Goal: Information Seeking & Learning: Learn about a topic

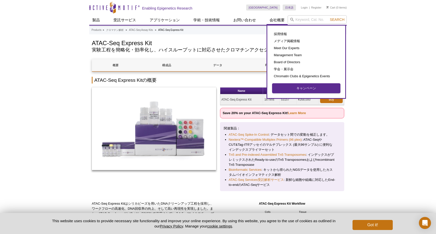
click at [295, 89] on link "キャンペーン" at bounding box center [306, 89] width 68 height 10
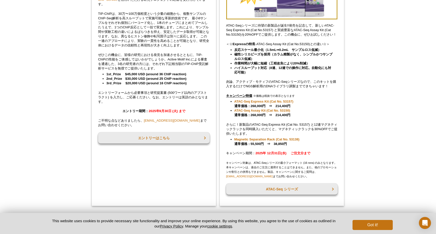
scroll to position [93, 0]
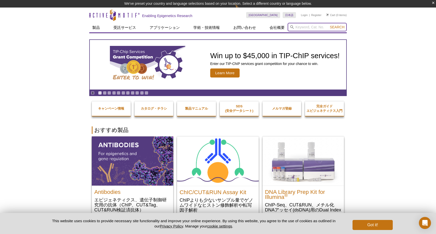
click at [302, 27] on input "search" at bounding box center [317, 27] width 59 height 9
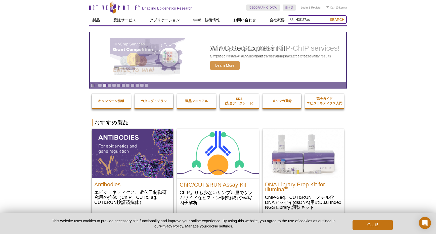
type input "H3K27ac"
click at [328, 17] on button "Search" at bounding box center [337, 19] width 18 height 5
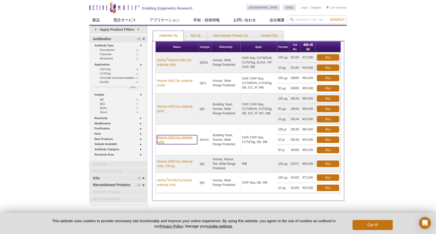
click at [165, 138] on link "Histone H3K27ac antibody (pAb)" at bounding box center [177, 139] width 40 height 9
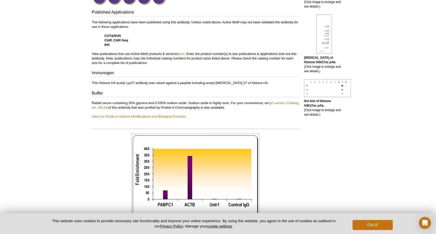
scroll to position [180, 0]
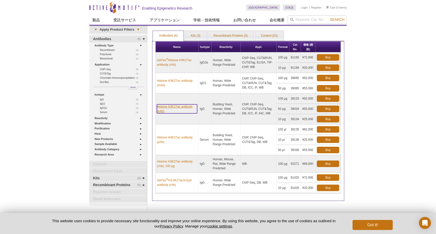
click at [173, 107] on link "Histone H3K27ac antibody (pAb)" at bounding box center [177, 109] width 40 height 9
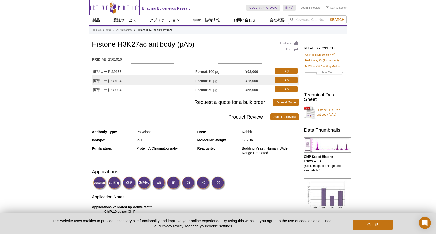
click at [108, 7] on icon "Active Motif Logo" at bounding box center [114, 7] width 50 height 12
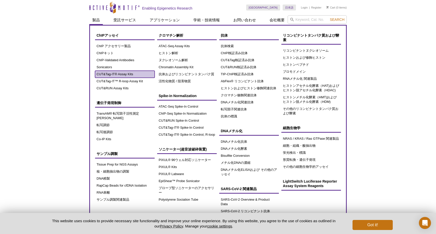
click at [124, 74] on link "CUT&Tag-IT® Assay Kits" at bounding box center [125, 74] width 60 height 7
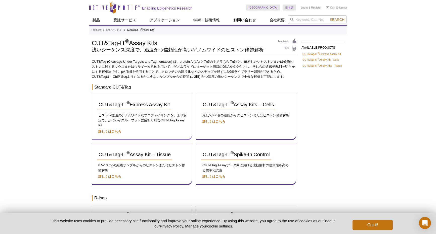
click at [137, 99] on div "CUT&Tag-IT ® Express Assay Kit ヒストン標識のゲノムワイドなプロファイリングを、より安定で、かつハイスループットに解析可能なCU…" at bounding box center [142, 117] width 100 height 46
click at [141, 104] on span "CUT&Tag-IT ® Express Assay Kit" at bounding box center [134, 105] width 71 height 6
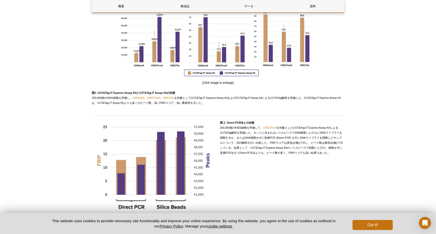
scroll to position [452, 0]
click at [169, 97] on link "H3K27Ac" at bounding box center [168, 97] width 11 height 3
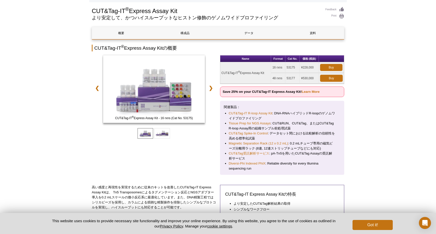
scroll to position [25, 0]
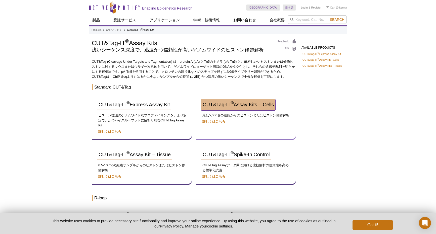
click at [255, 106] on span "CUT&Tag-IT ® Assay Kits – Cells" at bounding box center [238, 105] width 71 height 6
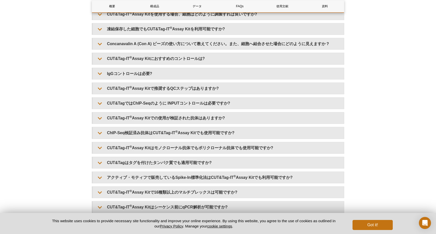
scroll to position [1194, 0]
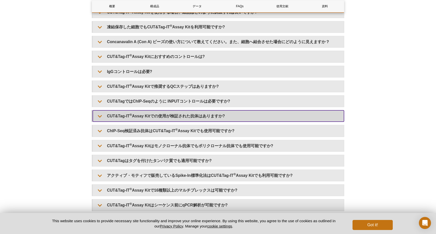
click at [225, 121] on summary "CUT&Tag-IT ® Assay Kitでの使用が検証された抗体はありますか?" at bounding box center [218, 116] width 251 height 11
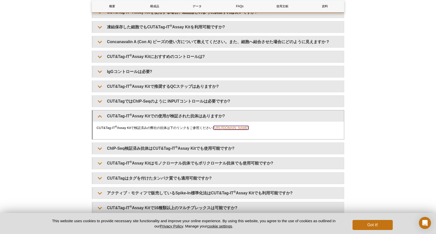
click at [248, 130] on link "https://www.activemotif.com/catalog/1319/cut-tag-validated-antibodies" at bounding box center [230, 128] width 35 height 4
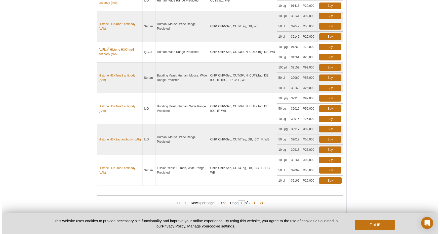
scroll to position [391, 0]
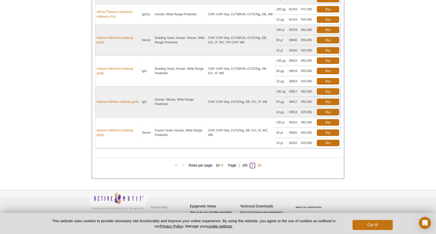
click at [255, 165] on span at bounding box center [252, 165] width 5 height 5
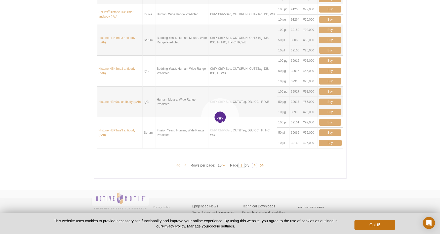
type input "2"
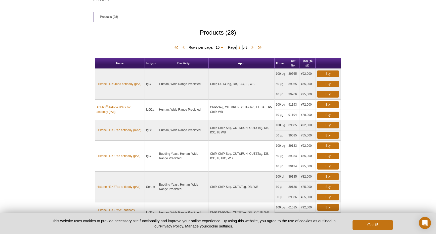
scroll to position [129, 0]
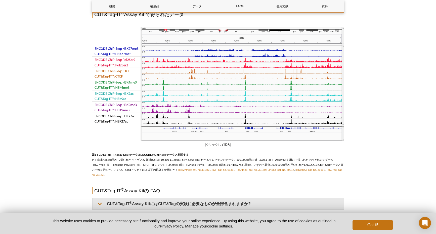
scroll to position [895, 0]
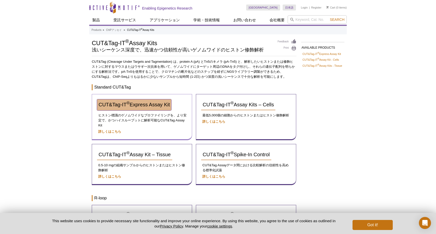
click at [131, 104] on span "CUT&Tag-IT ® Express Assay Kit" at bounding box center [134, 105] width 71 height 6
click at [132, 104] on span "CUT&Tag-IT ® Express Assay Kit" at bounding box center [134, 105] width 71 height 6
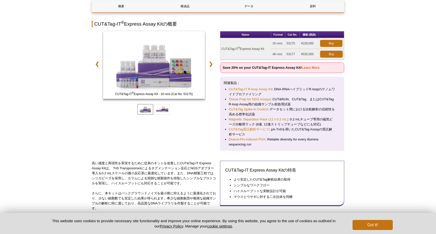
scroll to position [75, 0]
